Goal: Navigation & Orientation: Understand site structure

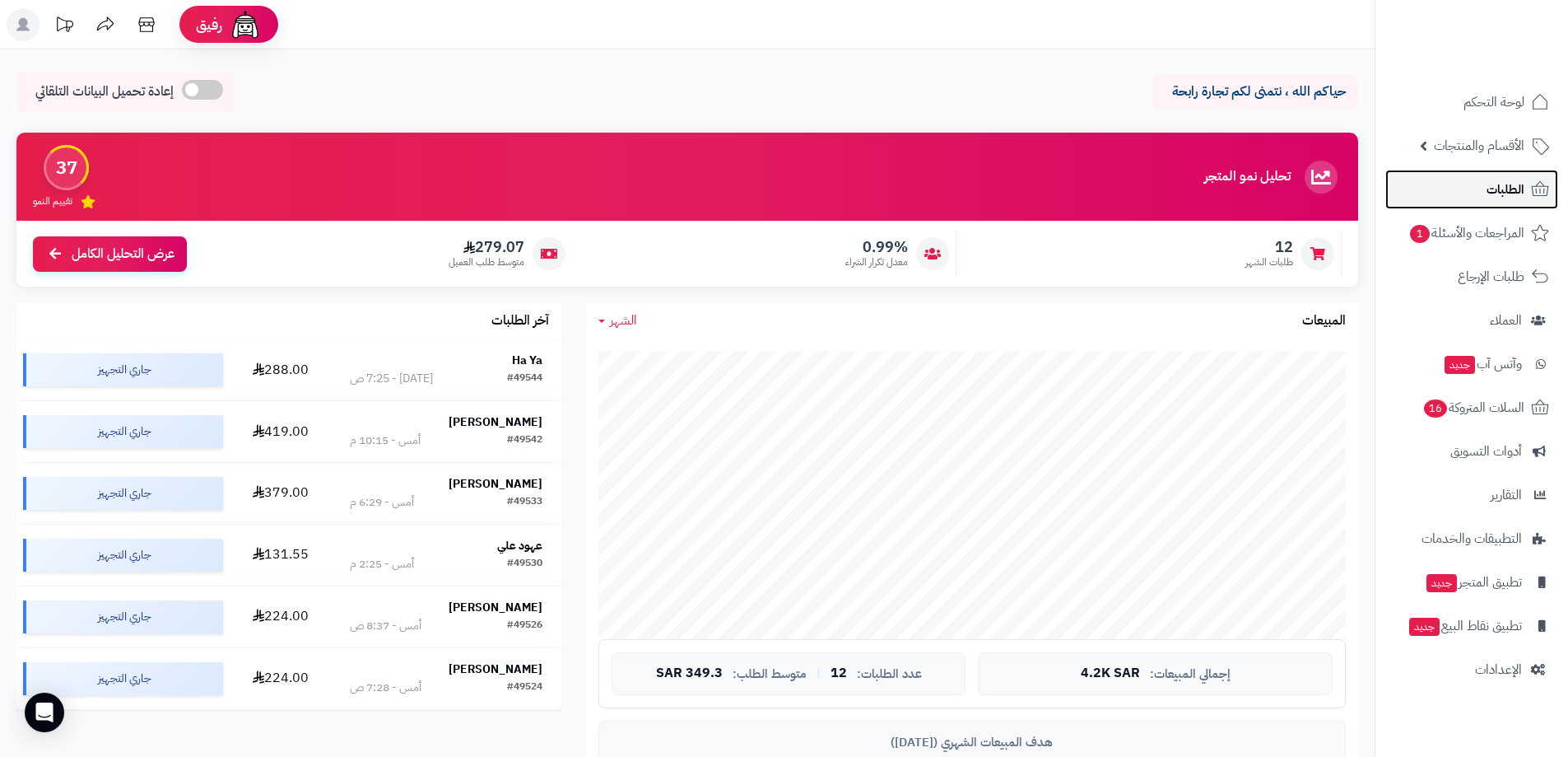
click at [1534, 183] on icon at bounding box center [1540, 189] width 20 height 20
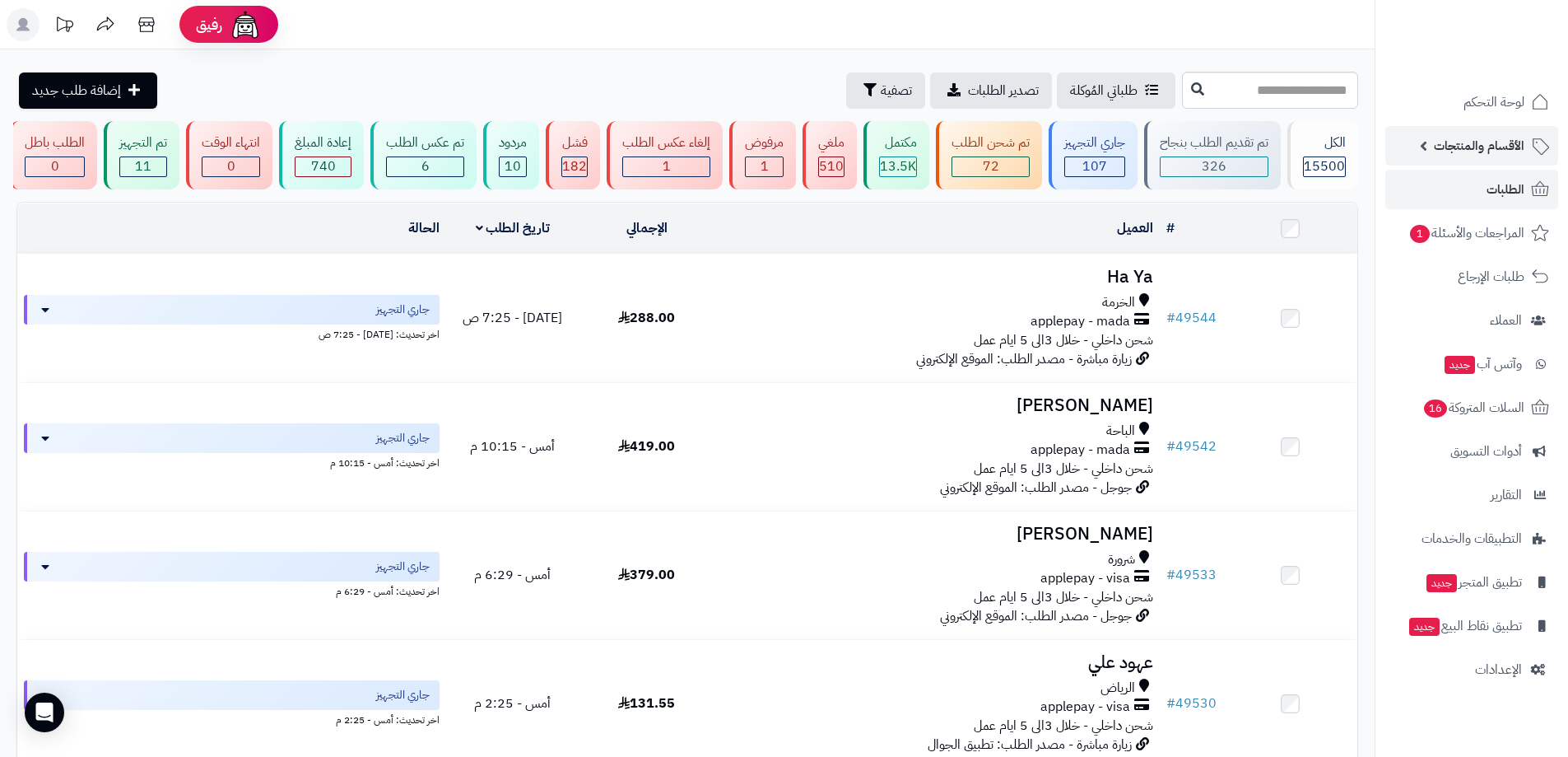
click at [1466, 156] on span "الأقسام والمنتجات" at bounding box center [1479, 145] width 91 height 23
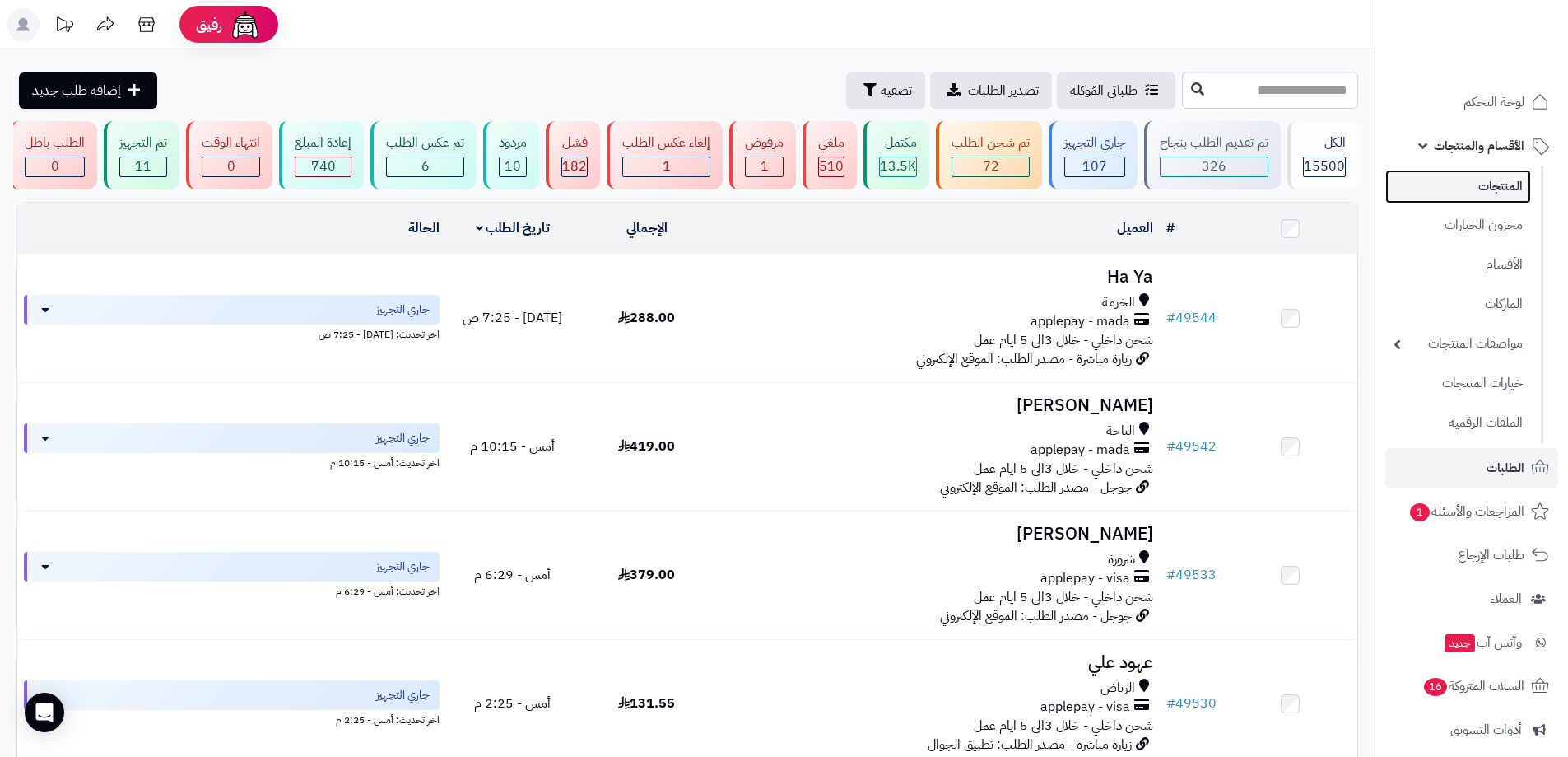
click at [1458, 175] on link "المنتجات" at bounding box center [1458, 186] width 146 height 34
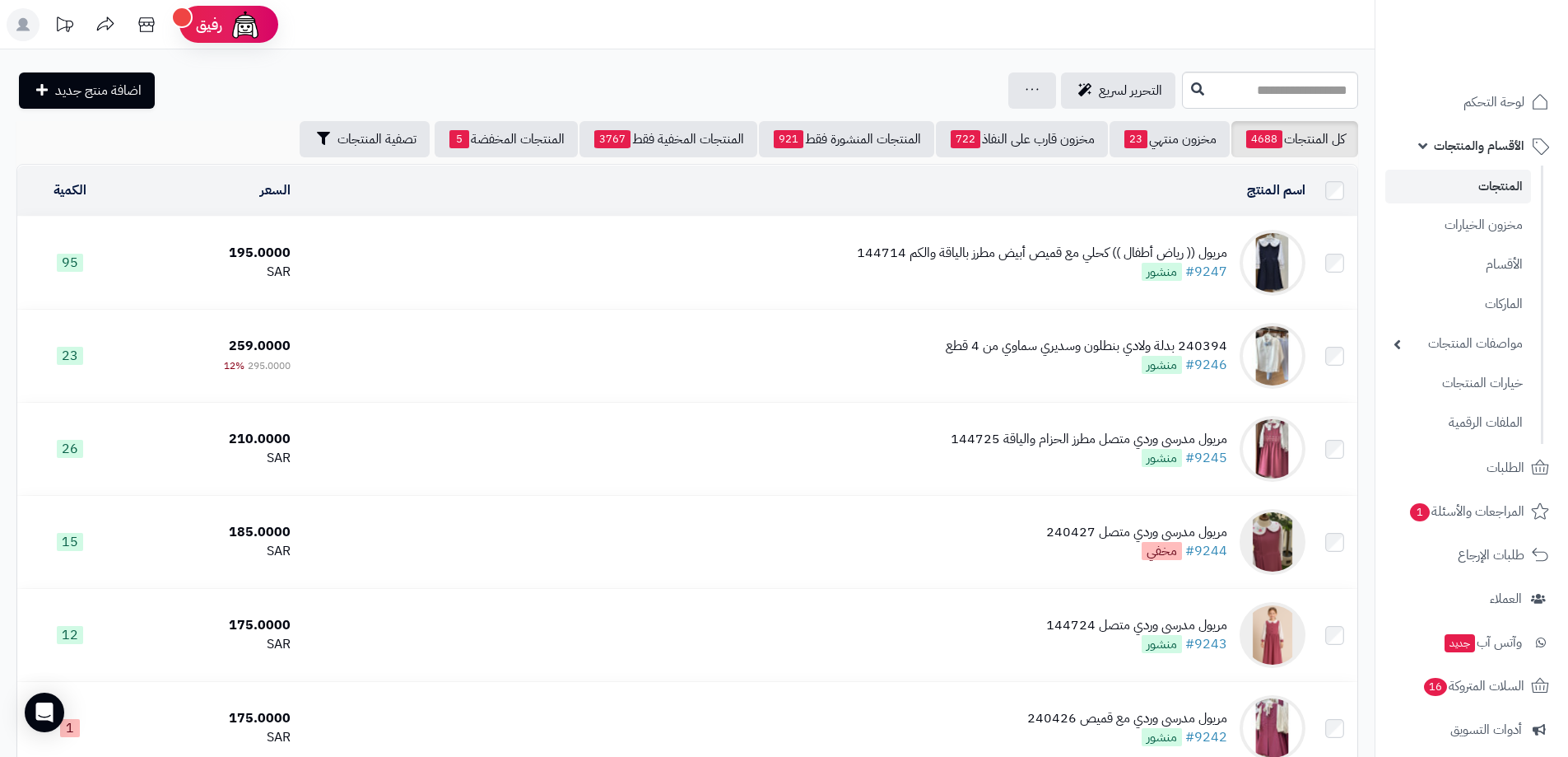
scroll to position [322, 0]
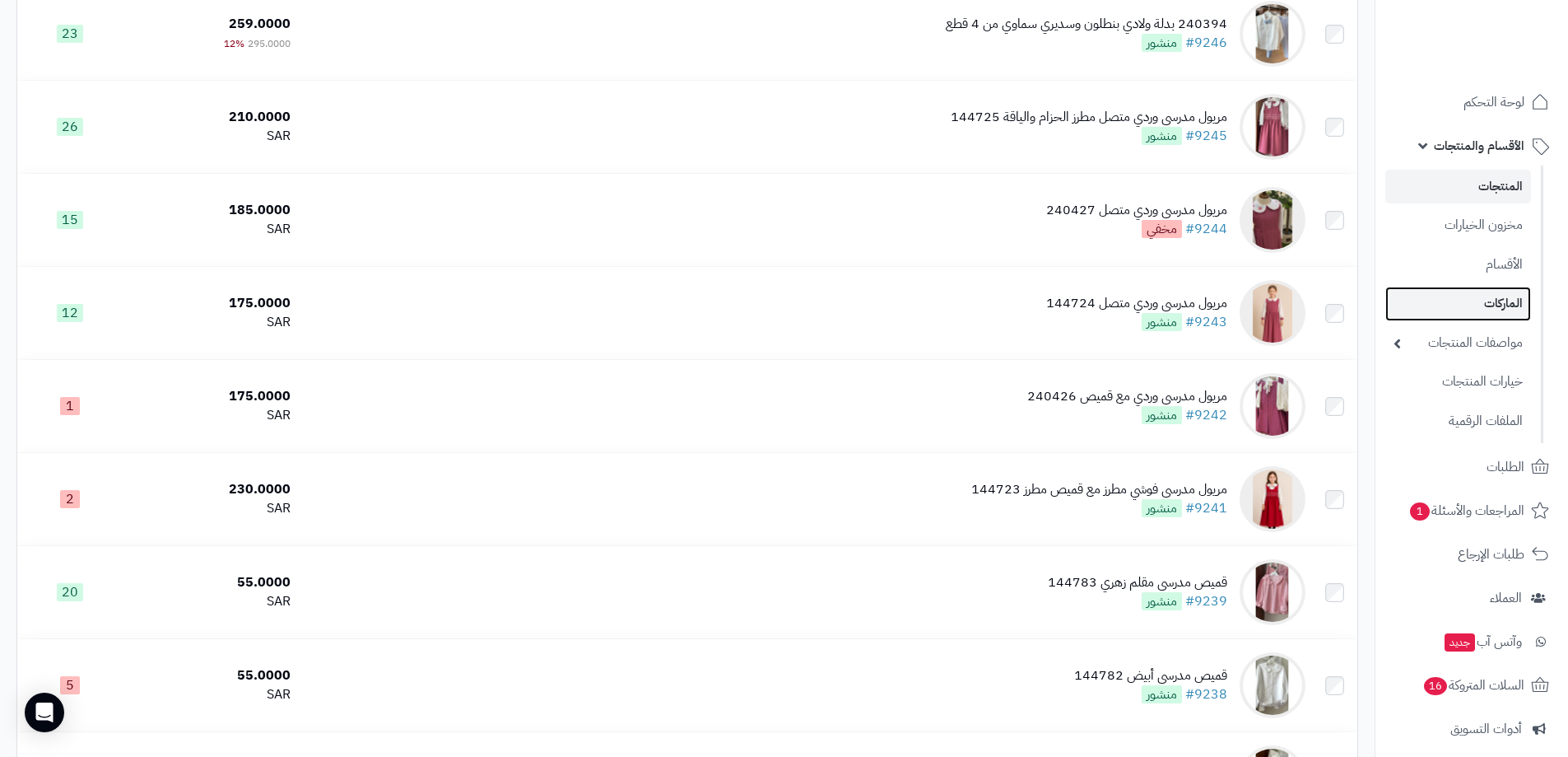
click at [1401, 313] on link "الماركات" at bounding box center [1458, 303] width 146 height 34
